Goal: Entertainment & Leisure: Consume media (video, audio)

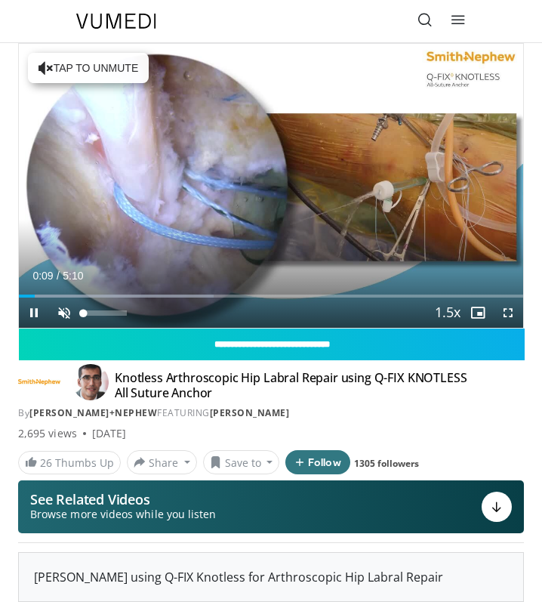
click at [59, 319] on span "Video Player" at bounding box center [64, 312] width 30 height 30
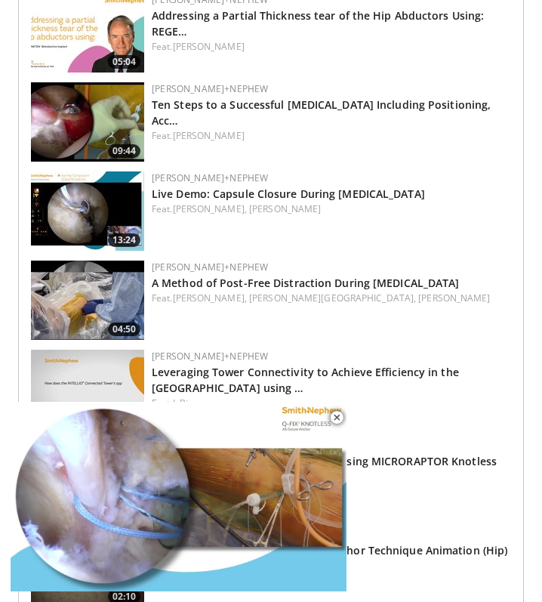
scroll to position [824, 0]
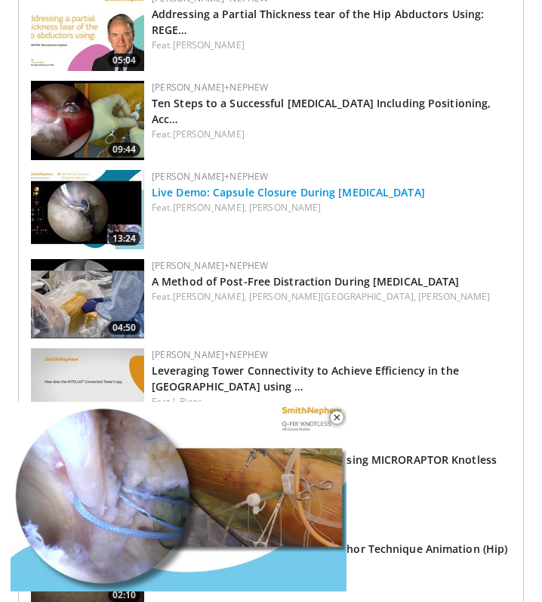
click at [378, 189] on link "Live Demo: Capsule Closure During [MEDICAL_DATA]" at bounding box center [288, 192] width 273 height 14
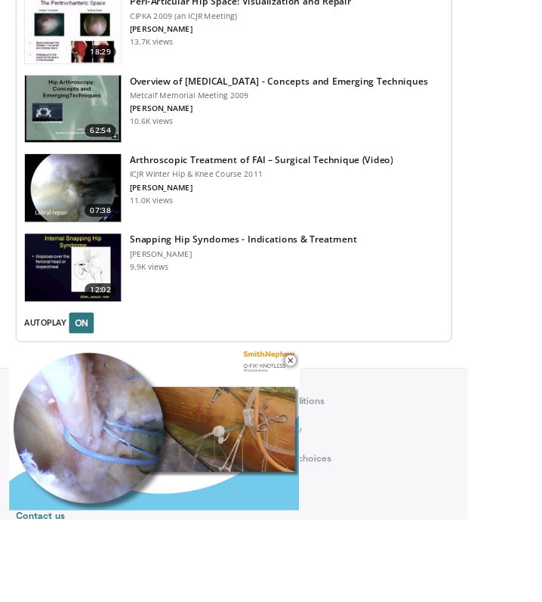
scroll to position [2178, 0]
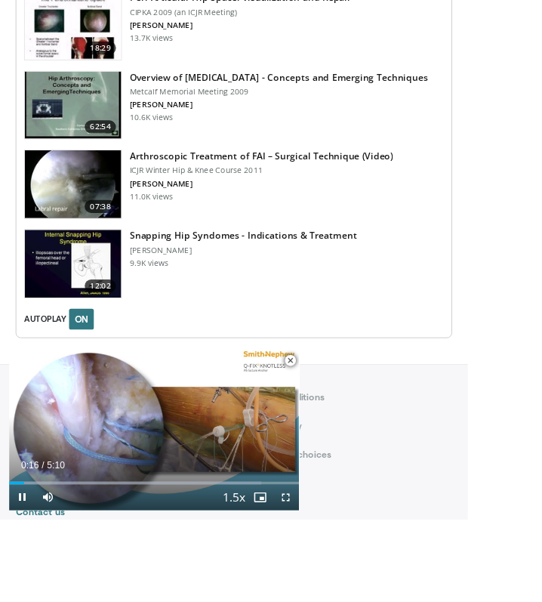
click at [333, 433] on span "Video Player" at bounding box center [337, 417] width 30 height 30
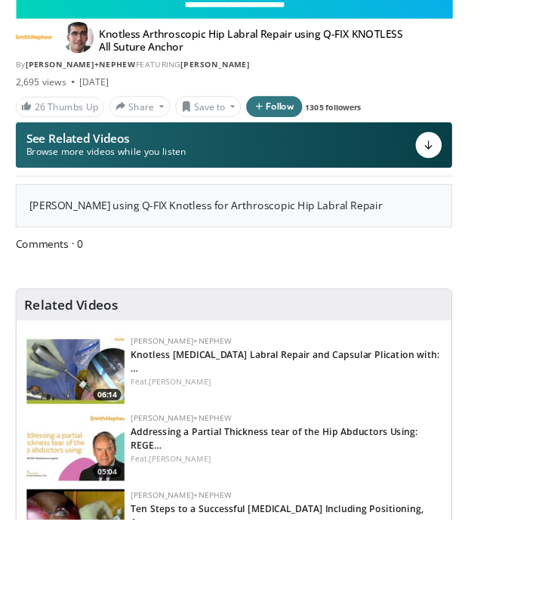
scroll to position [433, 0]
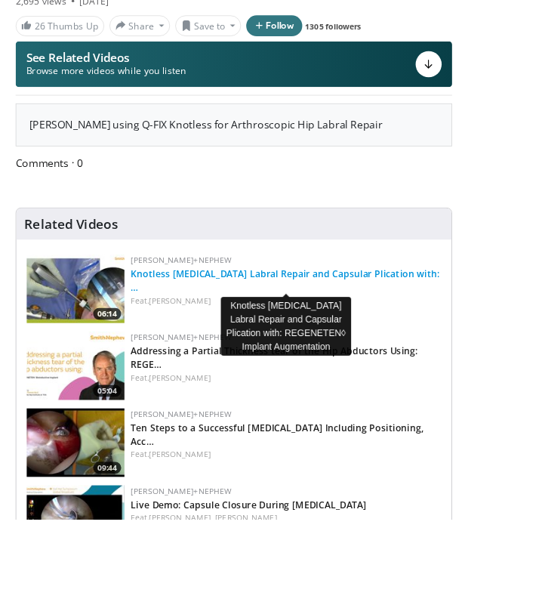
click at [351, 313] on link "Knotless [MEDICAL_DATA] Labral Repair and Capsular Plication with: …" at bounding box center [331, 325] width 358 height 30
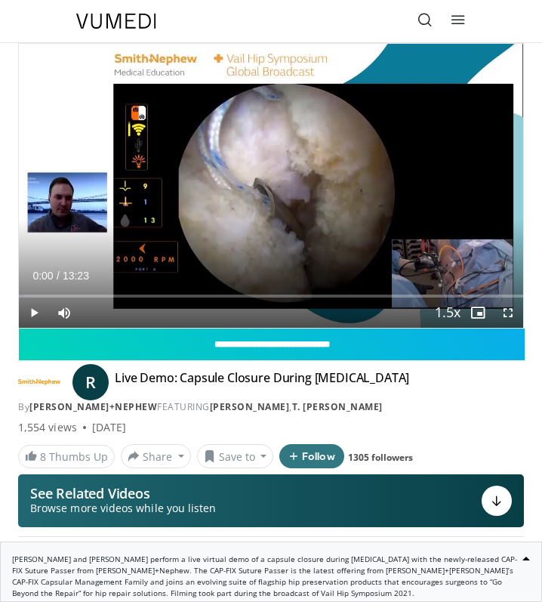
click at [26, 312] on span "Video Player" at bounding box center [34, 312] width 30 height 30
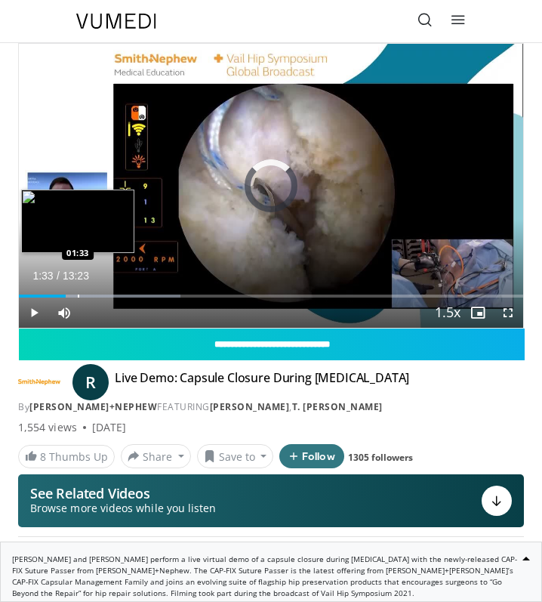
click at [78, 293] on div "Loaded : 32.05% 01:14 01:33" at bounding box center [271, 290] width 504 height 14
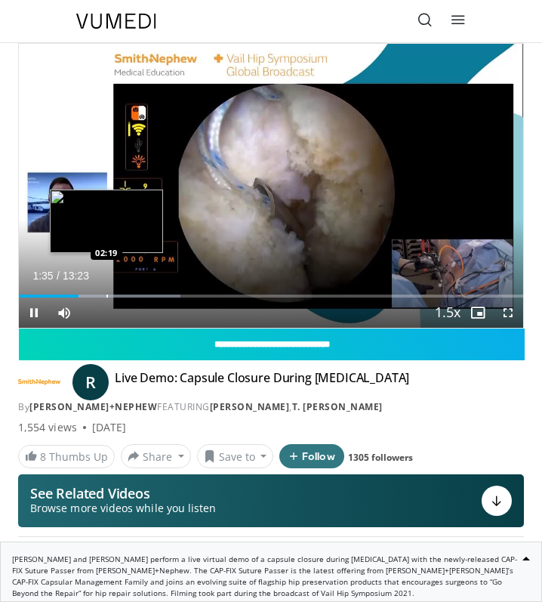
click at [106, 294] on div "Progress Bar" at bounding box center [107, 295] width 2 height 3
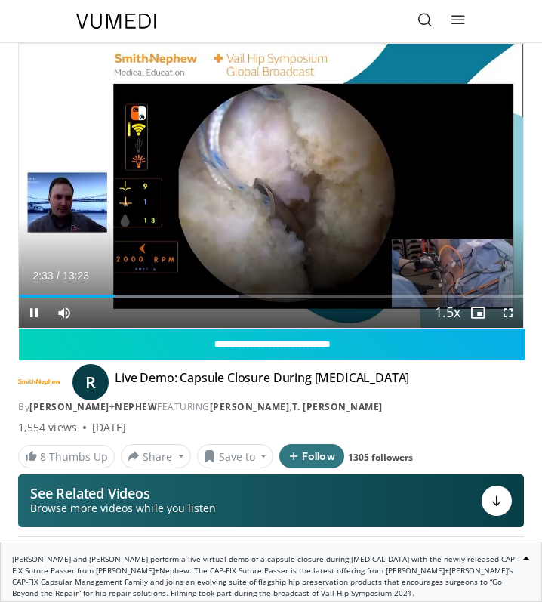
click at [509, 313] on span "Video Player" at bounding box center [508, 312] width 30 height 30
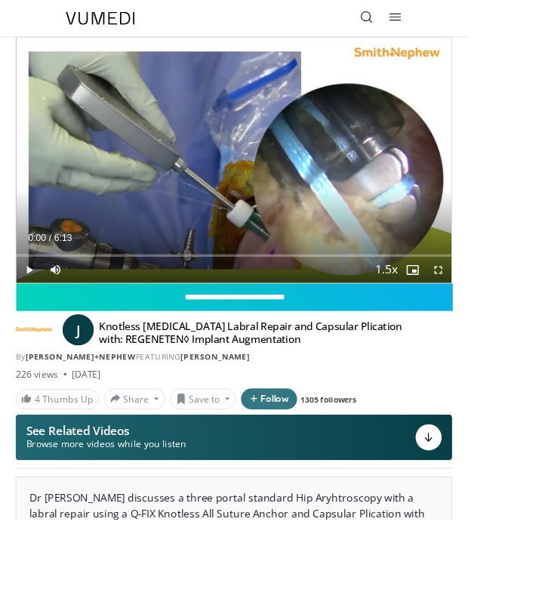
drag, startPoint x: 532, startPoint y: 252, endPoint x: 607, endPoint y: 271, distance: 77.1
click at [541, 271] on html "Specialties Adult & Family Medicine Allergy, Asthma, Immunology Anesthesiology …" at bounding box center [271, 301] width 542 height 602
click at [28, 312] on span "Video Player" at bounding box center [34, 312] width 30 height 30
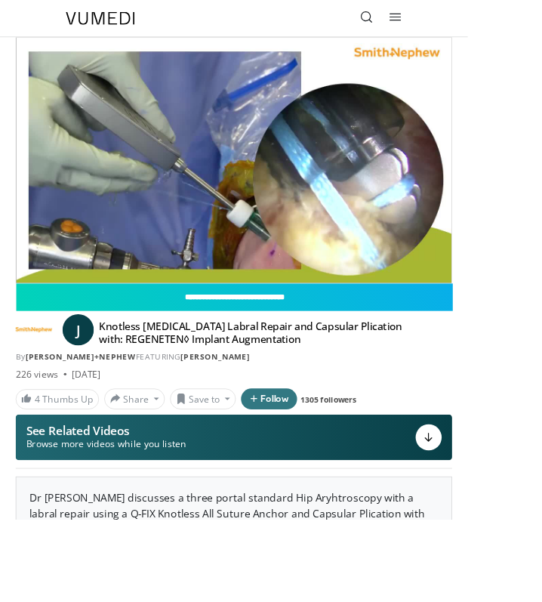
drag, startPoint x: 525, startPoint y: 357, endPoint x: 602, endPoint y: 346, distance: 77.8
click at [541, 346] on html "Specialties Adult & Family Medicine Allergy, Asthma, Immunology Anesthesiology …" at bounding box center [271, 301] width 542 height 602
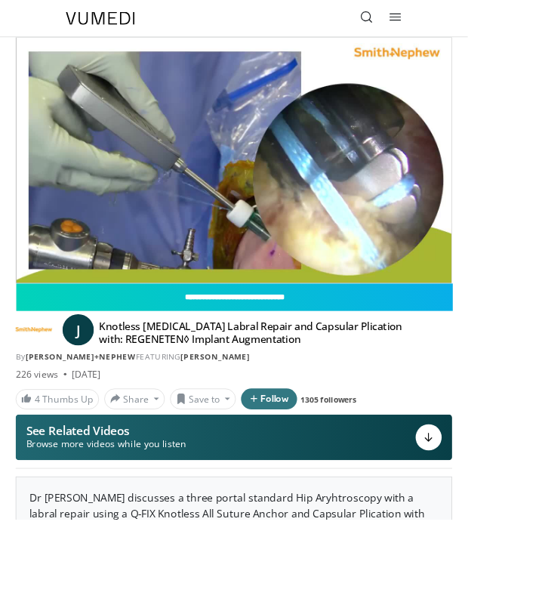
click at [541, 35] on html "Specialties Adult & Family Medicine Allergy, Asthma, Immunology Anesthesiology …" at bounding box center [271, 301] width 542 height 602
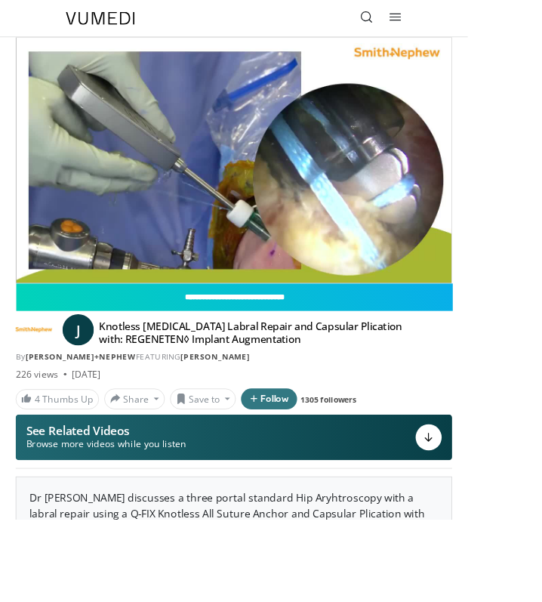
drag, startPoint x: 530, startPoint y: 42, endPoint x: 613, endPoint y: 216, distance: 192.5
click at [541, 216] on html "Specialties Adult & Family Medicine Allergy, Asthma, Immunology Anesthesiology …" at bounding box center [271, 301] width 542 height 602
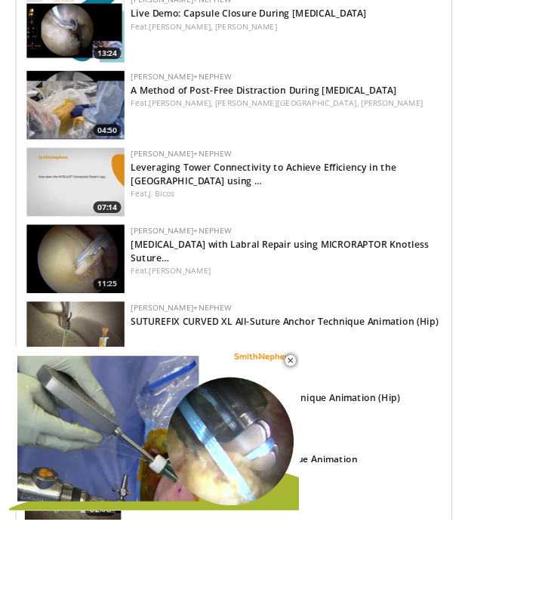
scroll to position [1081, 0]
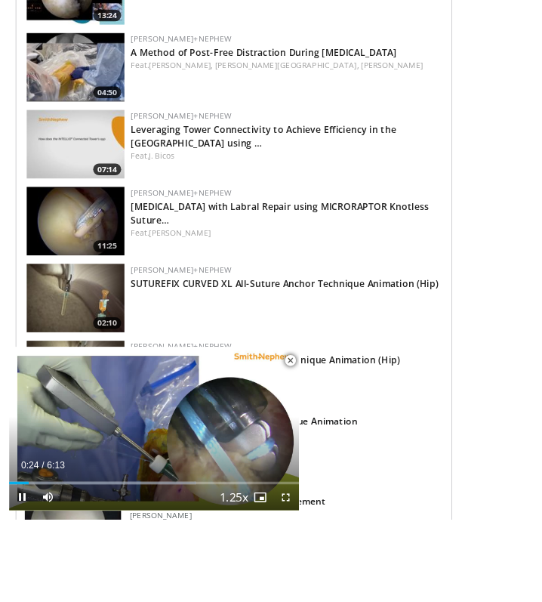
click at [324, 591] on span "Video Player" at bounding box center [331, 576] width 30 height 30
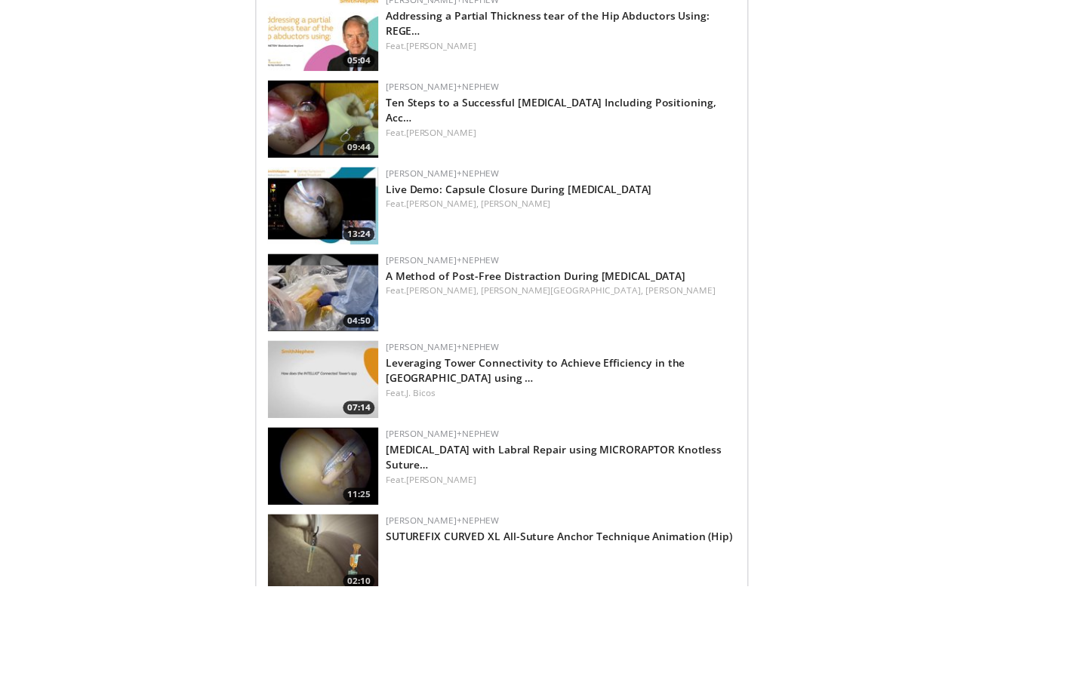
scroll to position [0, 0]
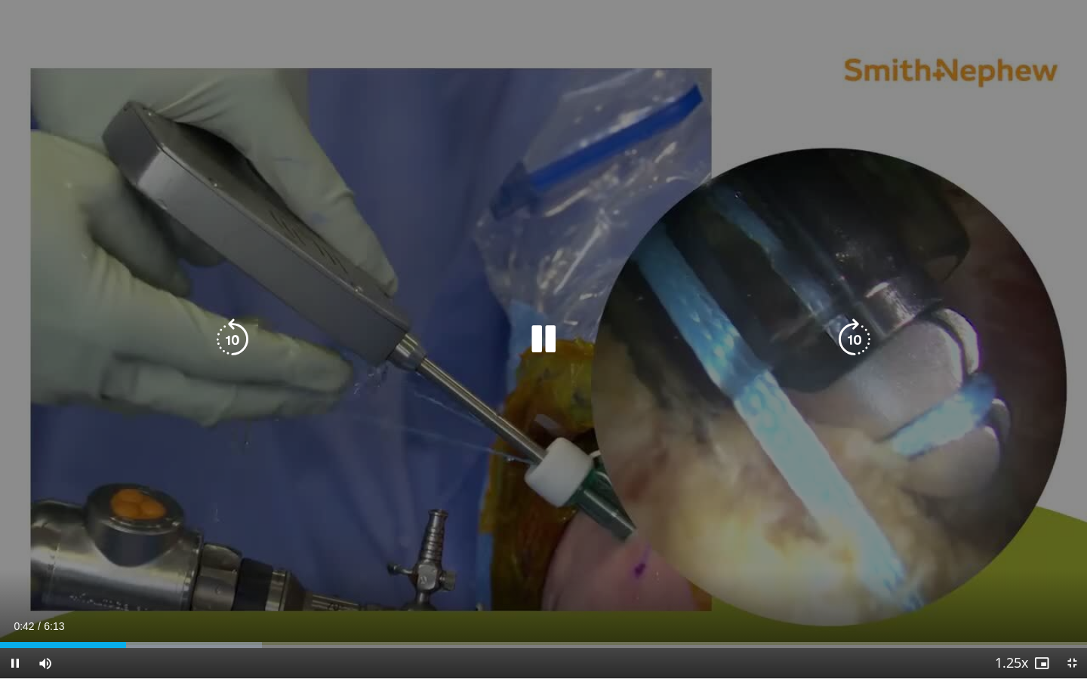
click at [541, 334] on icon "Video Player" at bounding box center [543, 340] width 42 height 42
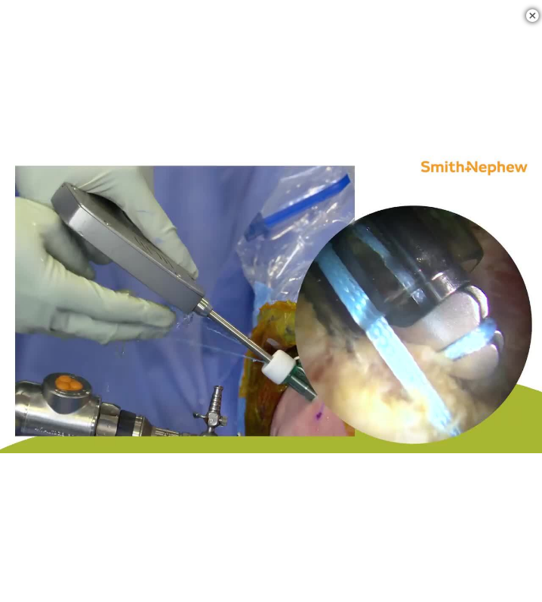
scroll to position [454, 0]
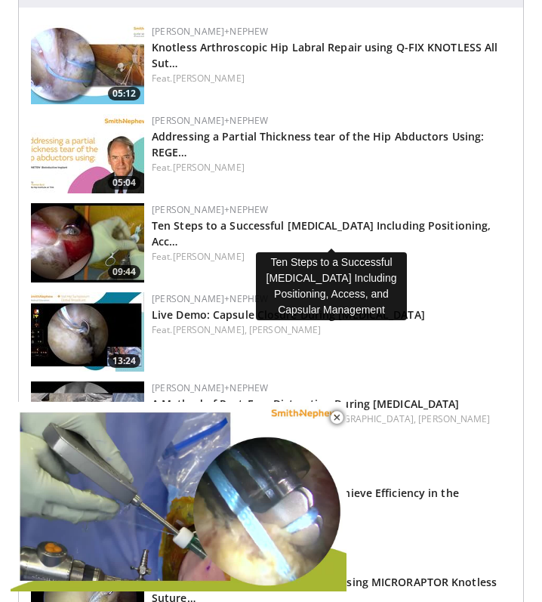
click at [382, 233] on h3 "Ten Steps to a Successful [MEDICAL_DATA] Including Positioning, Acc…" at bounding box center [331, 233] width 359 height 32
click at [383, 225] on link "Ten Steps to a Successful [MEDICAL_DATA] Including Positioning, Acc…" at bounding box center [321, 233] width 339 height 30
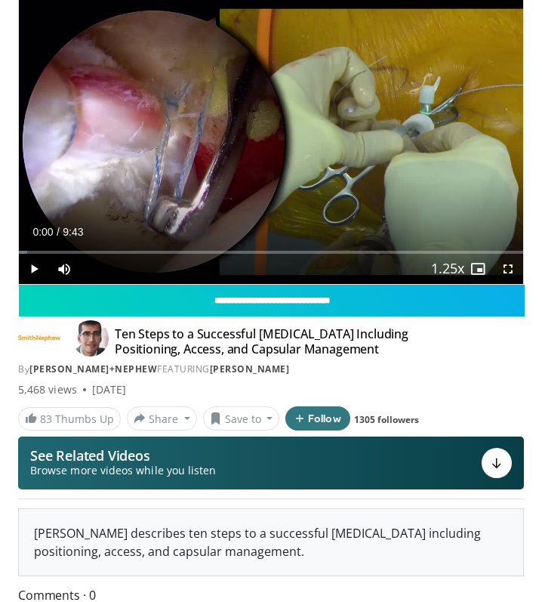
scroll to position [45, 0]
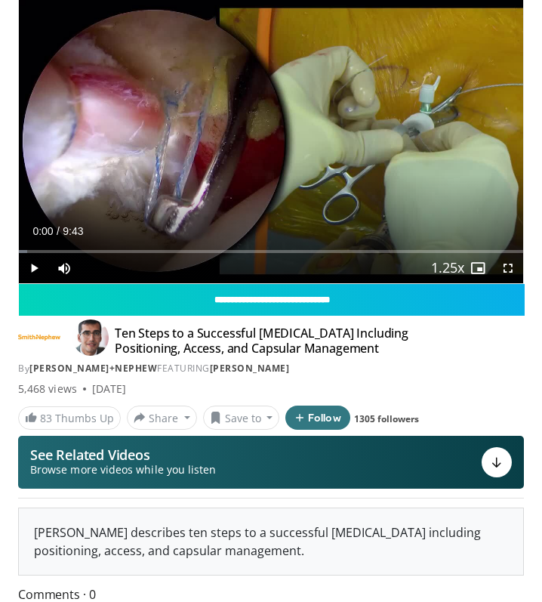
click at [32, 259] on span "Video Player" at bounding box center [34, 268] width 30 height 30
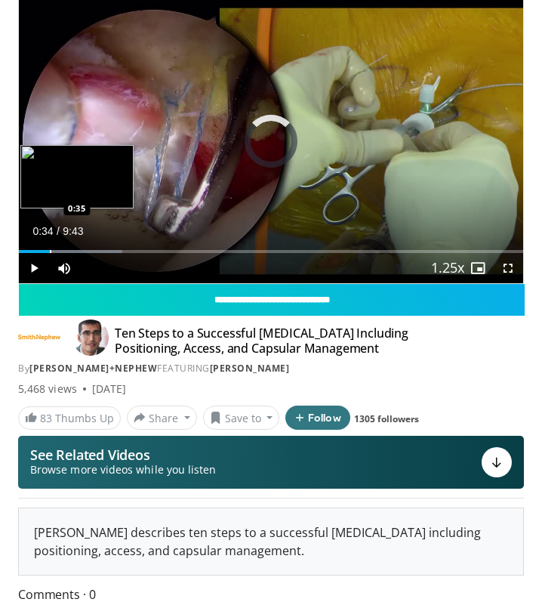
click at [49, 247] on div "Loaded : 20.56% 0:34 0:35" at bounding box center [271, 246] width 504 height 14
drag, startPoint x: 33, startPoint y: 248, endPoint x: 20, endPoint y: 248, distance: 12.8
click at [20, 248] on div "Loaded : 29.13% 0:15 0:15" at bounding box center [271, 246] width 504 height 14
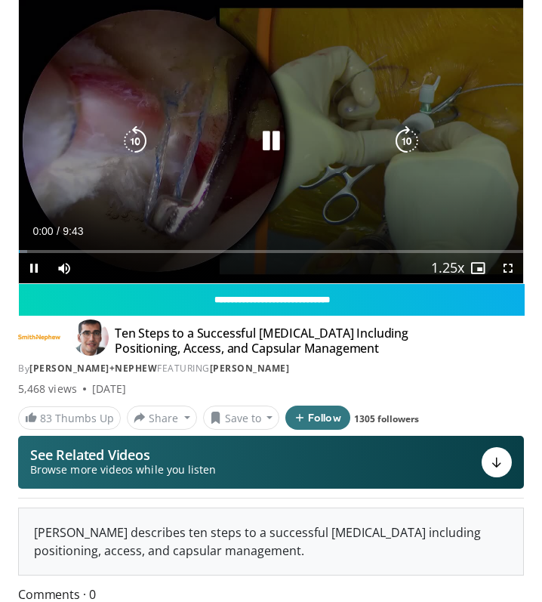
click at [281, 136] on icon "Video Player" at bounding box center [271, 141] width 30 height 30
